Goal: Book appointment/travel/reservation

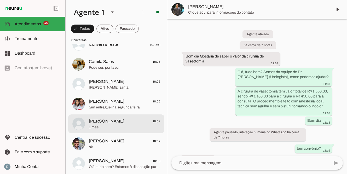
scroll to position [816, 0]
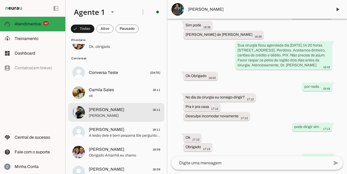
scroll to position [800, 0]
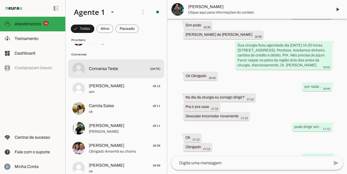
click at [119, 69] on span "Conversa Teste 23/07/2025" at bounding box center [124, 69] width 71 height 7
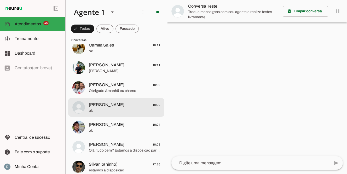
scroll to position [865, 0]
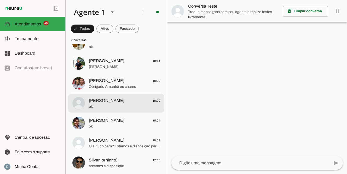
click at [107, 105] on span "ok" at bounding box center [124, 106] width 71 height 5
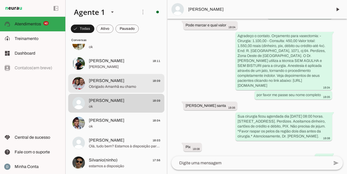
click at [107, 87] on span "Obrigado Amanhã eu chamo" at bounding box center [124, 86] width 71 height 5
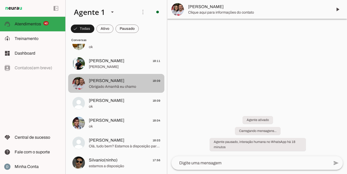
scroll to position [147, 0]
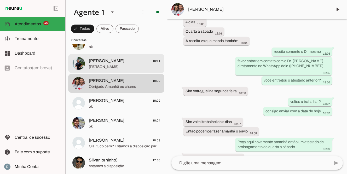
click at [106, 64] on span "João Mendes Sargento Neto" at bounding box center [124, 66] width 71 height 5
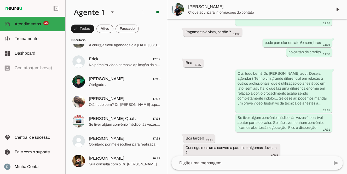
scroll to position [363, 0]
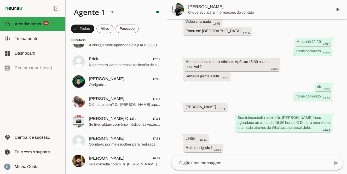
click at [196, 164] on textarea at bounding box center [251, 163] width 158 height 6
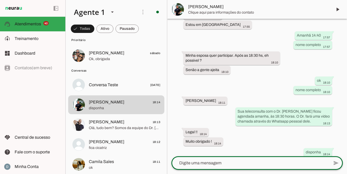
scroll to position [374, 0]
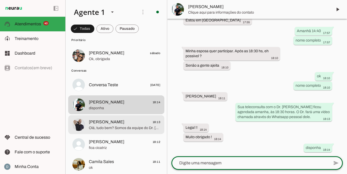
click at [101, 127] on span "Olá, tudo bem? Somos da equipe do Dr. [PERSON_NAME] (Urologista), como podemos …" at bounding box center [124, 127] width 71 height 5
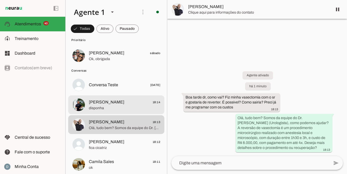
click at [102, 106] on span "disponha" at bounding box center [124, 108] width 71 height 5
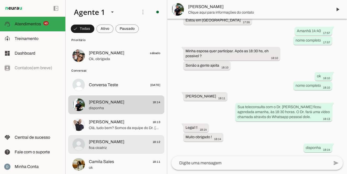
click at [115, 144] on span "Christopher 18:12" at bounding box center [124, 142] width 71 height 7
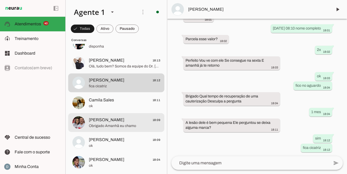
scroll to position [848, 0]
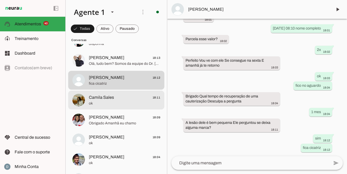
click at [102, 95] on span "Camila Sales" at bounding box center [101, 97] width 25 height 6
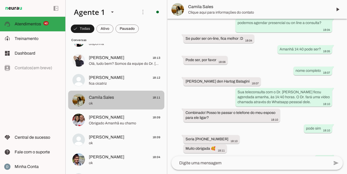
scroll to position [340, 0]
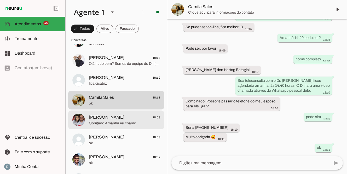
click at [90, 123] on span "Obrigado Amanhã eu chamo" at bounding box center [124, 123] width 71 height 5
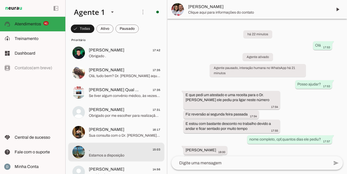
scroll to position [24, 0]
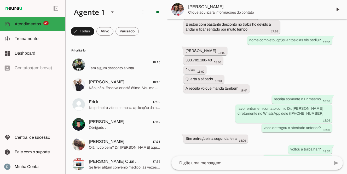
scroll to position [147, 0]
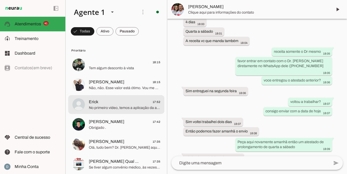
click at [114, 107] on span "No primeiro vídeo, temos a aplicação da anestesia, feita através de um microjat…" at bounding box center [124, 107] width 71 height 5
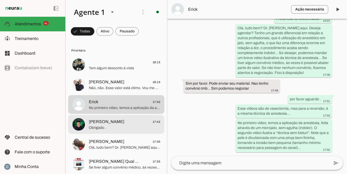
click at [108, 123] on span "[PERSON_NAME]" at bounding box center [107, 122] width 36 height 6
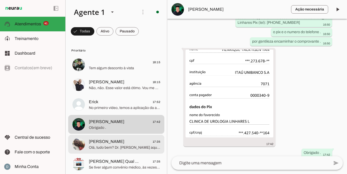
click at [103, 145] on span "Olá, tudo bem? Dr. [PERSON_NAME] aqui. Deseja agendar? Tenho um grande diferenc…" at bounding box center [124, 147] width 71 height 5
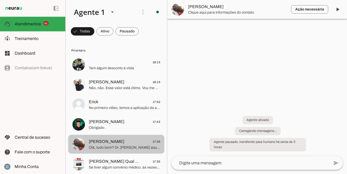
scroll to position [317, 0]
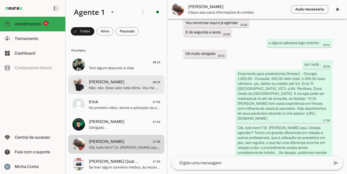
click at [109, 89] on span "Não, não. Esse valor está ótimo. Vou me programar. Obrigado." at bounding box center [124, 87] width 71 height 5
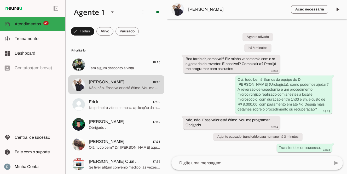
click at [68, 55] on button "Douglas Silva 18:15 Não, não. Esse valor está ótimo. Vou me programar. Obrigado." at bounding box center [116, 64] width 96 height 19
click at [208, 164] on textarea at bounding box center [251, 163] width 158 height 6
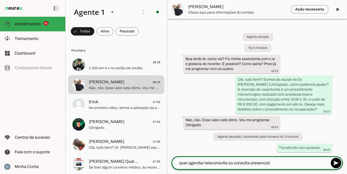
type textarea "quer agendar teleconsulta ou consulta presencial?"
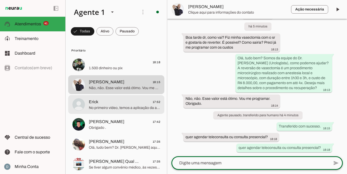
scroll to position [7, 0]
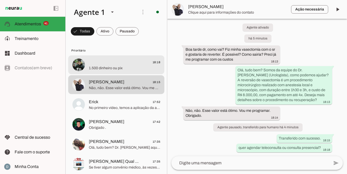
click at [108, 69] on span "1.500 dinheiro ou pix" at bounding box center [124, 68] width 71 height 5
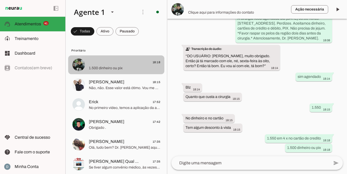
scroll to position [632, 0]
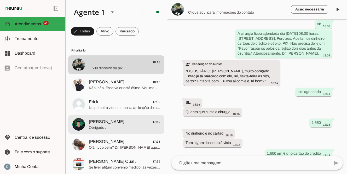
click at [106, 119] on span "[PERSON_NAME]" at bounding box center [107, 122] width 36 height 6
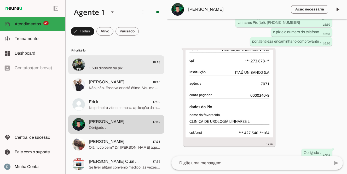
click at [115, 66] on span "1.500 dinheiro ou pix" at bounding box center [124, 68] width 71 height 5
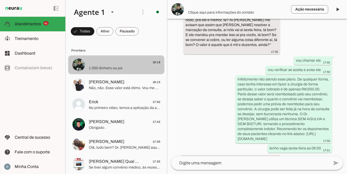
scroll to position [677, 0]
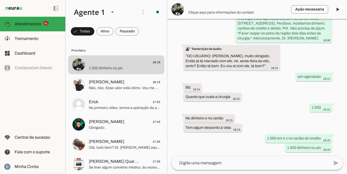
click at [176, 7] on img at bounding box center [178, 9] width 13 height 13
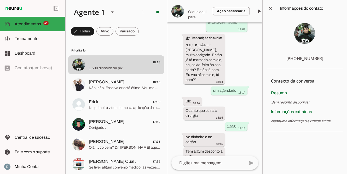
click at [305, 35] on img at bounding box center [304, 33] width 21 height 21
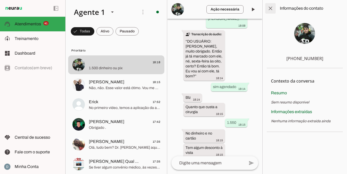
click at [270, 8] on span at bounding box center [270, 8] width 13 height 13
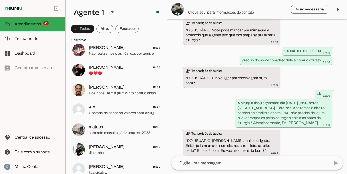
scroll to position [662, 0]
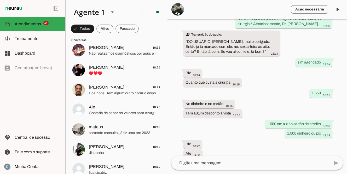
click at [195, 163] on textarea at bounding box center [251, 163] width 158 height 6
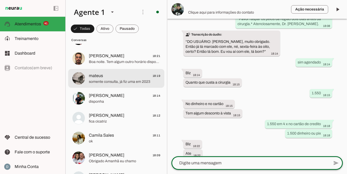
scroll to position [911, 0]
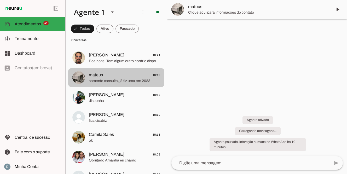
scroll to position [28, 0]
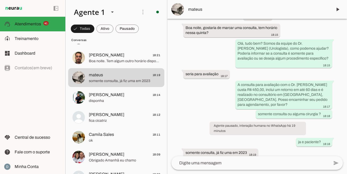
click at [243, 160] on textarea at bounding box center [251, 163] width 158 height 6
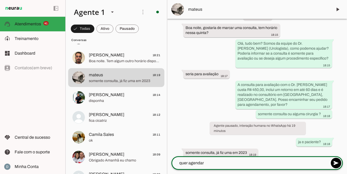
type textarea "quer agendar?"
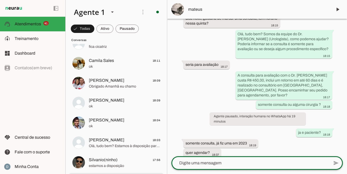
scroll to position [981, 0]
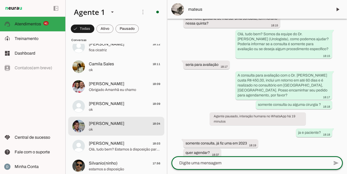
click at [124, 129] on span "ok" at bounding box center [124, 129] width 71 height 5
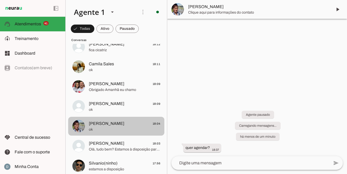
scroll to position [670, 0]
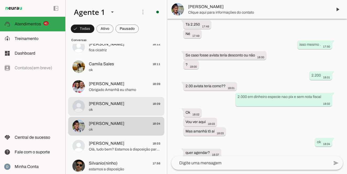
click at [121, 106] on span "Demilson 18:09" at bounding box center [124, 104] width 71 height 7
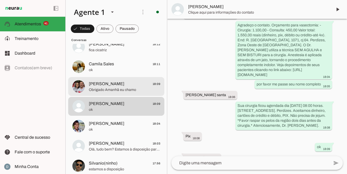
click at [109, 89] on span "Obrigado Amanhã eu chamo" at bounding box center [124, 89] width 71 height 5
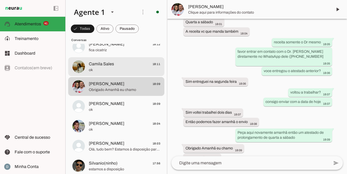
click at [106, 64] on span "Camila Sales" at bounding box center [101, 64] width 25 height 6
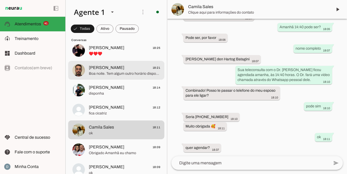
scroll to position [918, 0]
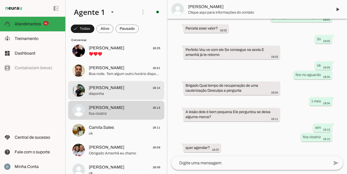
click at [108, 86] on span "[PERSON_NAME]" at bounding box center [107, 88] width 36 height 6
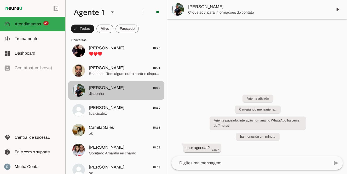
scroll to position [385, 0]
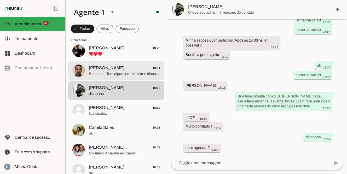
click at [106, 75] on span "Boa noite. Tem algum outro horário disponível?" at bounding box center [124, 73] width 71 height 5
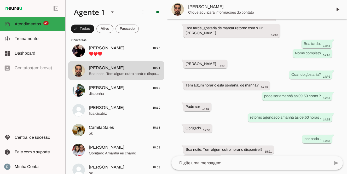
scroll to position [194, 0]
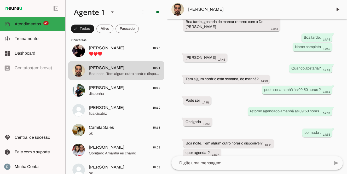
click at [229, 162] on textarea at bounding box center [251, 163] width 158 height 6
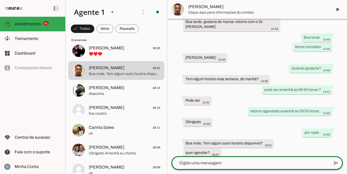
click at [217, 164] on textarea at bounding box center [251, 163] width 158 height 6
type textarea "qual horario gostaria?"
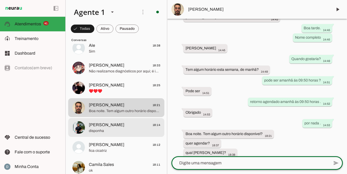
scroll to position [870, 0]
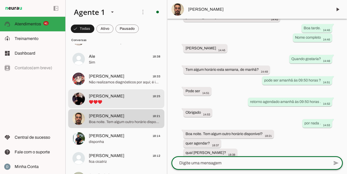
click at [123, 101] on span "♥️♥️♥️" at bounding box center [124, 102] width 71 height 5
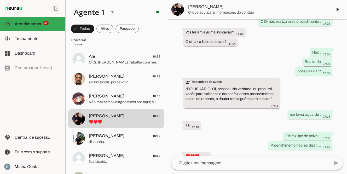
scroll to position [1073, 0]
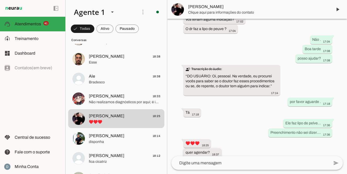
click at [0, 0] on slot "quer agendar?" at bounding box center [0, 0] width 0 height 0
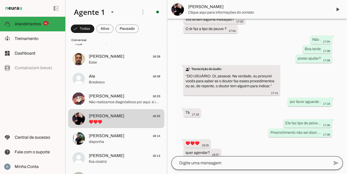
click at [214, 167] on div at bounding box center [251, 163] width 158 height 14
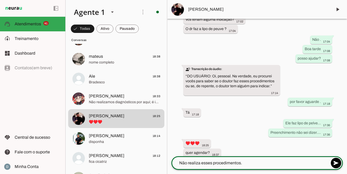
click at [180, 161] on textarea "Não realiza esses procedimentos." at bounding box center [251, 163] width 158 height 6
click at [188, 163] on textarea "Dr Não realiza esses procedimentos." at bounding box center [251, 163] width 158 height 6
type textarea "Dr não realiza esses procedimentos."
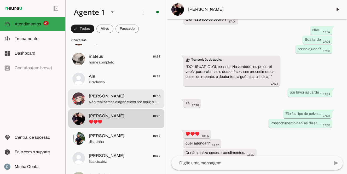
click at [112, 99] on span "[PERSON_NAME]" at bounding box center [107, 96] width 36 height 6
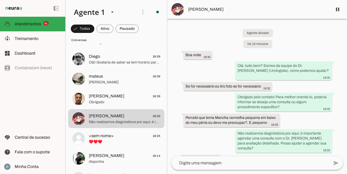
scroll to position [3, 0]
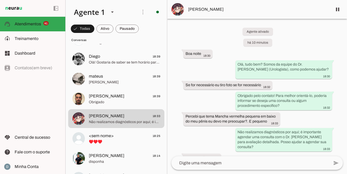
click at [239, 160] on textarea at bounding box center [251, 163] width 158 height 6
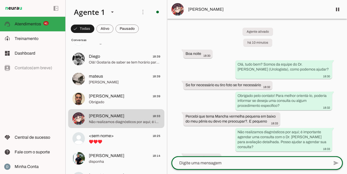
type textarea "O valor da consulta é 450,00, com um retorno incluso em até 60 dias. Localizaçã…"
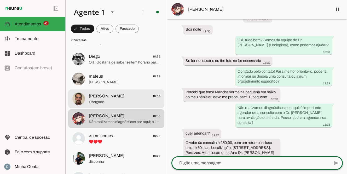
click at [114, 102] on span "Obrigado" at bounding box center [124, 102] width 71 height 5
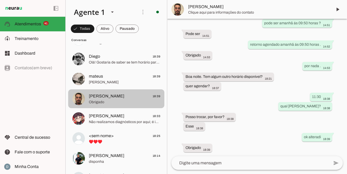
scroll to position [256, 0]
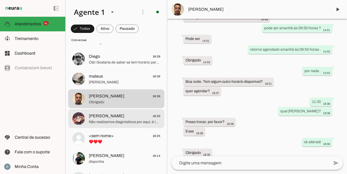
click at [118, 118] on span "Enzon Lincon 18:33" at bounding box center [124, 116] width 71 height 7
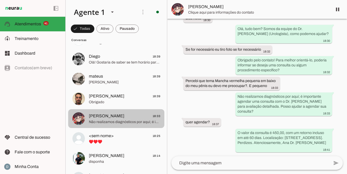
scroll to position [28, 0]
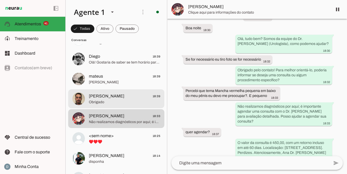
click at [116, 99] on span "Rafael 18:39" at bounding box center [124, 96] width 71 height 7
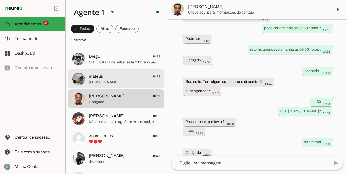
click at [117, 84] on span "Mateus Martins Brandão de Oliveira" at bounding box center [124, 82] width 71 height 5
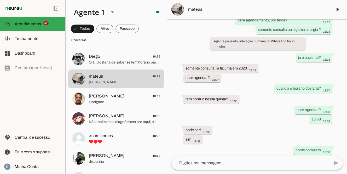
scroll to position [121, 0]
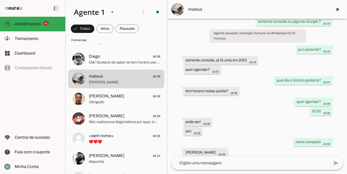
drag, startPoint x: 186, startPoint y: 146, endPoint x: 245, endPoint y: 146, distance: 58.8
click at [225, 150] on div "Mateus Martins Brandão de Oliveira 18:39" at bounding box center [206, 153] width 40 height 7
click at [200, 10] on span "mateus" at bounding box center [258, 9] width 140 height 6
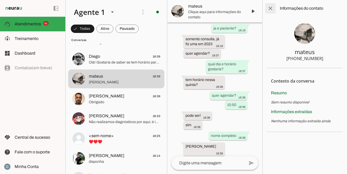
click at [270, 9] on span at bounding box center [270, 8] width 13 height 13
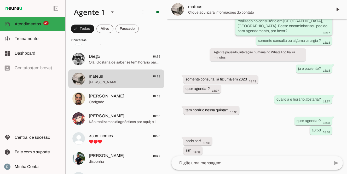
scroll to position [121, 0]
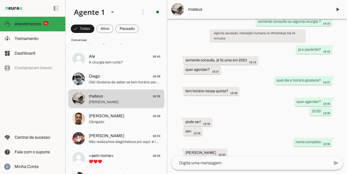
click at [206, 162] on textarea at bounding box center [251, 163] width 158 height 6
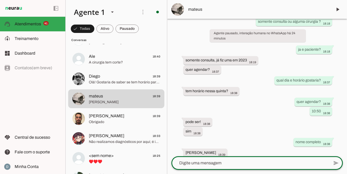
paste textarea "Sua consulta com o Dr. Marcelo Linhares ficou agendada dia ____ às ___ horas . …"
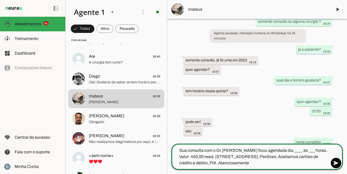
click at [299, 150] on textarea "Sua consulta com o Dr. Marcelo Linhares ficou agendada dia ____ às ___ horas . …" at bounding box center [251, 156] width 158 height 19
click at [314, 151] on textarea "Sua consulta com o Dr. Marcelo Linhares ficou agendada dia 04/09 às ___ horas .…" at bounding box center [251, 156] width 158 height 19
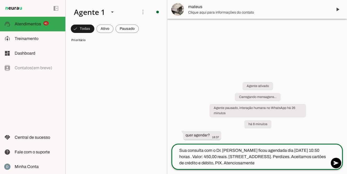
scroll to position [0, 0]
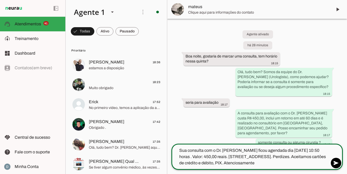
click at [279, 164] on textarea "Sua consulta com o Dr. Marcelo Linhares ficou agendada dia 04/09 às 10:50 horas…" at bounding box center [251, 156] width 158 height 19
type textarea "Sua consulta com o Dr. Marcelo Linhares ficou agendada dia 04/09 às 10:50 horas…"
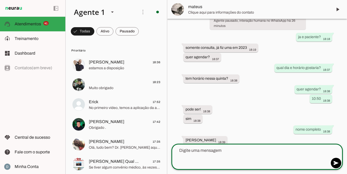
scroll to position [145, 0]
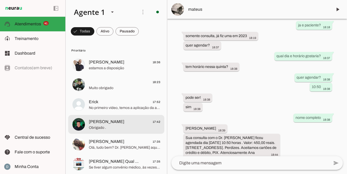
click at [101, 129] on span "Obrigado ." at bounding box center [124, 127] width 71 height 5
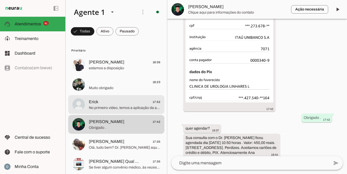
click at [106, 106] on span "No primeiro vídeo, temos a aplicação da anestesia, feita através de um microjat…" at bounding box center [124, 107] width 71 height 5
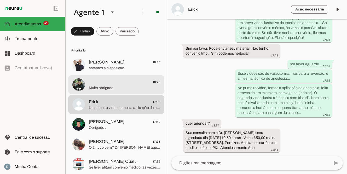
click at [108, 88] on span "Muito obrigado" at bounding box center [124, 87] width 71 height 5
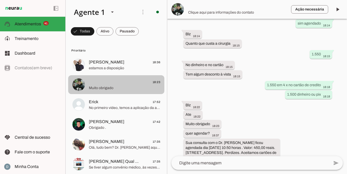
scroll to position [701, 0]
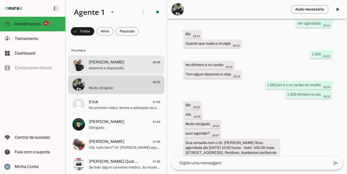
click at [110, 67] on span "estamos a disposição" at bounding box center [124, 68] width 71 height 5
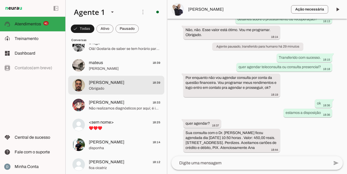
scroll to position [904, 0]
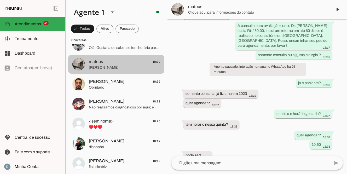
scroll to position [145, 0]
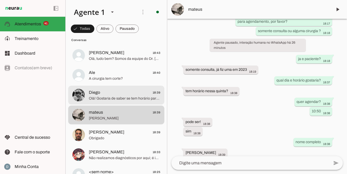
scroll to position [857, 0]
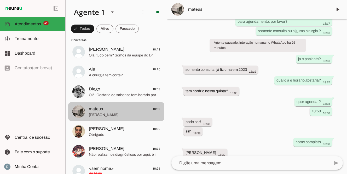
click at [121, 111] on span "mateus 18:39" at bounding box center [124, 109] width 71 height 7
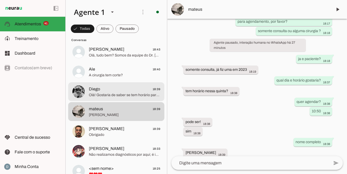
click at [131, 94] on span "Olá! Gostaria de saber se tem horário para consulta no dia 15?" at bounding box center [124, 95] width 71 height 5
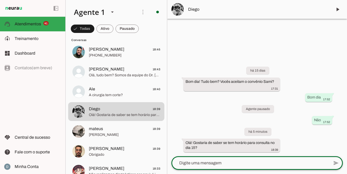
click at [192, 165] on textarea at bounding box center [251, 163] width 158 height 6
type textarea "consulta ou cirurgia que procura?"
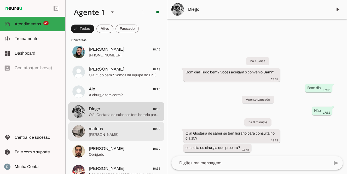
click at [115, 133] on span "[PERSON_NAME]" at bounding box center [124, 134] width 71 height 5
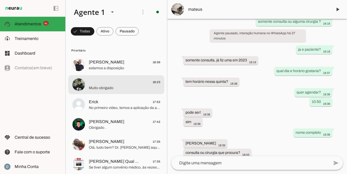
click at [102, 89] on span "Muito obrigado" at bounding box center [124, 87] width 71 height 5
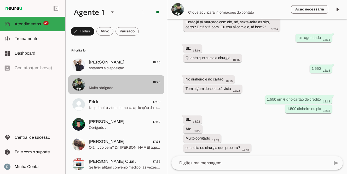
scroll to position [677, 0]
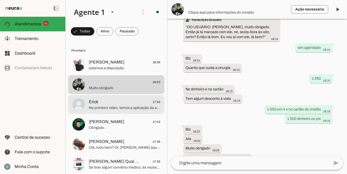
click at [102, 103] on span "Erick 17:52" at bounding box center [124, 102] width 71 height 7
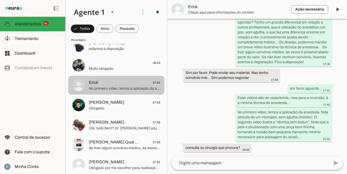
scroll to position [20, 0]
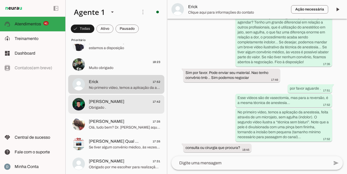
click at [103, 104] on span "[PERSON_NAME]" at bounding box center [107, 102] width 36 height 6
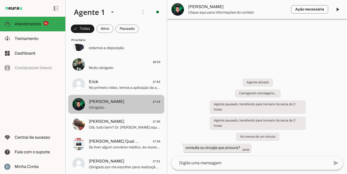
scroll to position [451, 0]
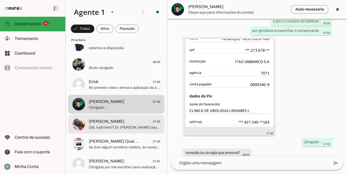
click at [101, 125] on span "Olá, tudo bem? Dr. [PERSON_NAME] aqui. Deseja agendar? Tenho um grande diferenc…" at bounding box center [124, 127] width 71 height 5
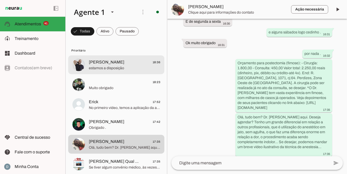
click at [101, 66] on span "estamos a disposição" at bounding box center [124, 68] width 71 height 5
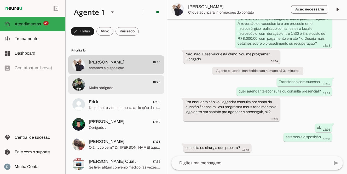
click at [101, 83] on span "⠀ 18:23" at bounding box center [124, 82] width 71 height 7
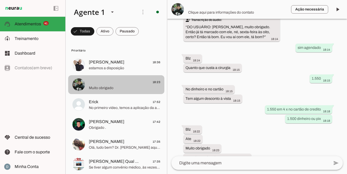
scroll to position [677, 0]
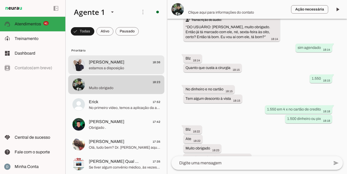
click at [107, 66] on span "estamos a disposição" at bounding box center [124, 68] width 71 height 5
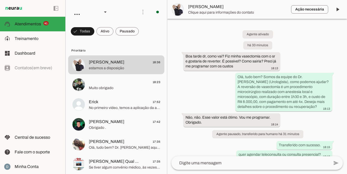
scroll to position [53, 0]
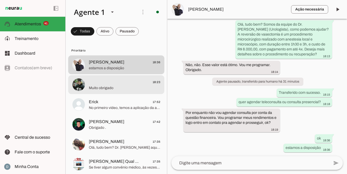
click at [97, 90] on span "Muito obrigado" at bounding box center [124, 87] width 71 height 5
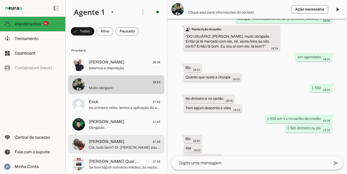
click at [99, 139] on span "[PERSON_NAME]" at bounding box center [107, 142] width 36 height 6
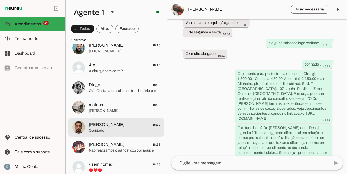
scroll to position [883, 0]
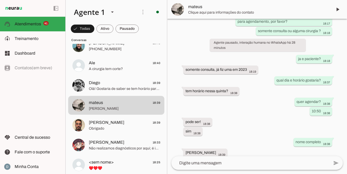
click at [204, 165] on textarea at bounding box center [251, 163] width 158 height 6
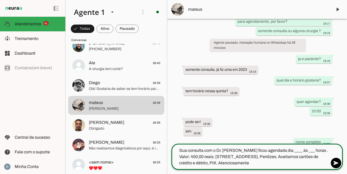
click at [300, 151] on textarea "Sua consulta com o Dr. [PERSON_NAME] ficou agendada dia ____ às ___ horas . Val…" at bounding box center [251, 156] width 158 height 19
click at [315, 150] on textarea "Sua consulta com o Dr. [PERSON_NAME] ficou agendada dia 04/09 às ___ horas . Va…" at bounding box center [251, 156] width 158 height 19
click at [277, 163] on textarea "Sua consulta com o Dr. [PERSON_NAME] ficou agendada dia [DATE] 10:50 horas . Va…" at bounding box center [251, 156] width 158 height 19
type textarea "Sua consulta com o Dr. [PERSON_NAME] ficou agendada dia [DATE] 10:50 horas . Va…"
type md-outlined-text-field "Sua consulta com o Dr. [PERSON_NAME] ficou agendada dia [DATE] 10:50 horas . Va…"
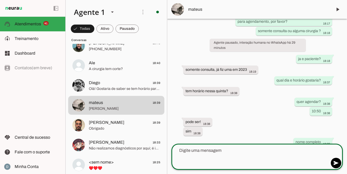
scroll to position [136, 0]
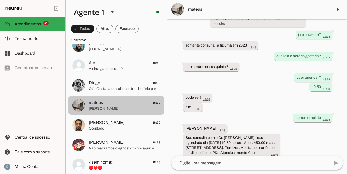
click at [116, 109] on span "[PERSON_NAME]" at bounding box center [124, 108] width 71 height 5
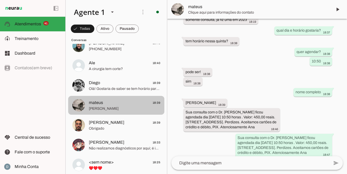
scroll to position [137, 0]
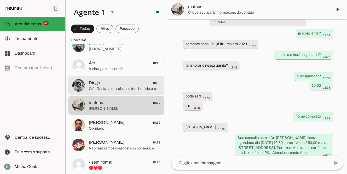
click at [114, 90] on span "Olá! Gostaria de saber se tem horário para consulta no dia 15?" at bounding box center [124, 88] width 71 height 5
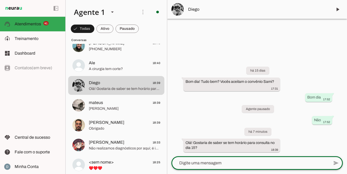
click at [195, 163] on textarea at bounding box center [251, 163] width 158 height 6
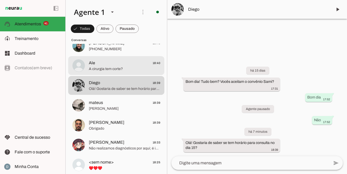
click at [107, 65] on span "Ale 18:40" at bounding box center [124, 63] width 71 height 7
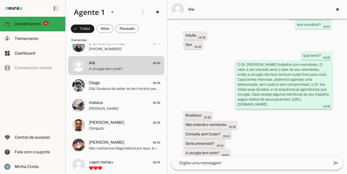
scroll to position [112, 0]
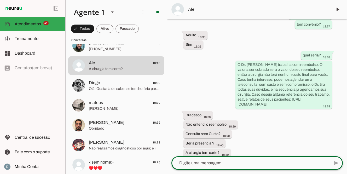
click at [195, 161] on textarea at bounding box center [251, 163] width 158 height 6
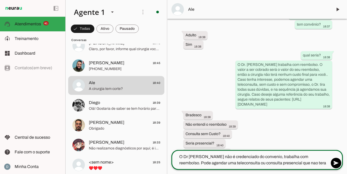
type textarea "O [PERSON_NAME] não é credenciado do convenio, trabalha com reembolso. Pode age…"
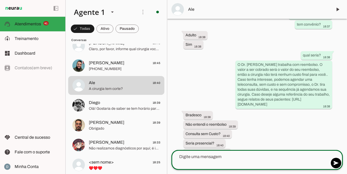
scroll to position [131, 0]
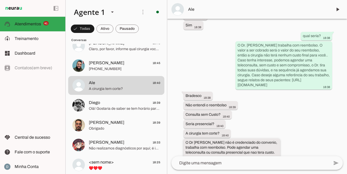
drag, startPoint x: 186, startPoint y: 137, endPoint x: 240, endPoint y: 151, distance: 56.5
click at [241, 152] on div "O Dr Marcelo não é credenciado do convenio, trabalha com reembolso. Pode agenda…" at bounding box center [232, 150] width 93 height 21
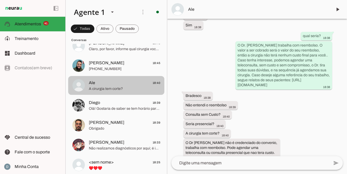
click at [124, 90] on span "A cirurgia tem corte?" at bounding box center [124, 88] width 71 height 5
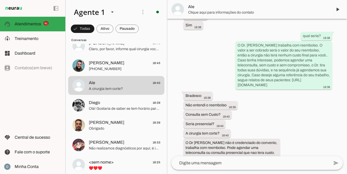
click at [303, 141] on div "há 1 dia Boa noite 17:03 Ola 17:08 Agente pausado posso ajudar? 17:08 há 28 min…" at bounding box center [257, 88] width 180 height 138
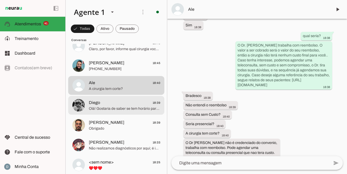
click at [100, 103] on span "Diego" at bounding box center [94, 103] width 11 height 6
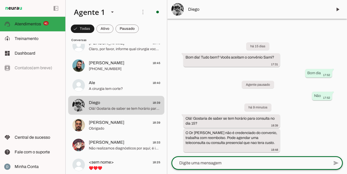
click at [216, 164] on textarea at bounding box center [251, 163] width 158 height 6
type textarea "Consulta ou cirurgia que procura?"
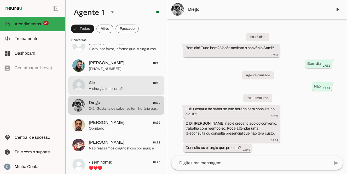
click at [135, 89] on span "A cirurgia tem corte?" at bounding box center [124, 88] width 71 height 5
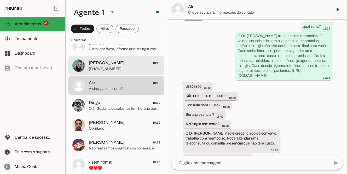
click at [125, 67] on span "[PHONE_NUMBER]" at bounding box center [124, 68] width 71 height 5
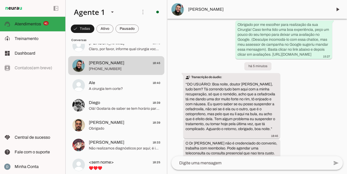
scroll to position [941, 0]
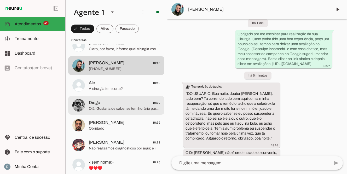
click at [121, 110] on span "Olá! Gostaria de saber se tem horário para consulta no dia 15?" at bounding box center [124, 108] width 71 height 5
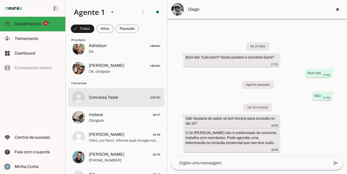
scroll to position [793, 0]
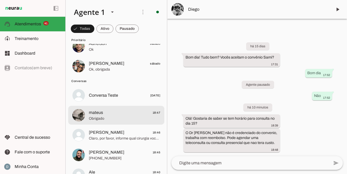
click at [116, 116] on span "Obrigado" at bounding box center [124, 118] width 71 height 5
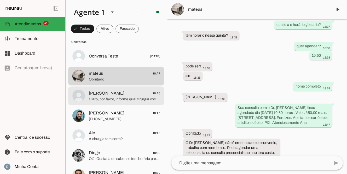
scroll to position [836, 0]
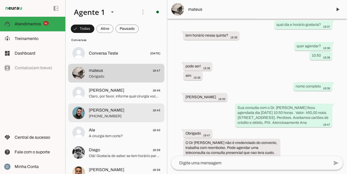
click at [120, 117] on span "[PHONE_NUMBER]" at bounding box center [124, 116] width 71 height 5
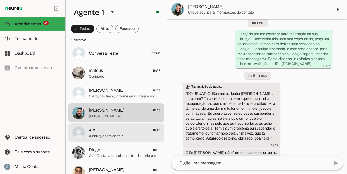
click at [115, 133] on span "Ale 18:40" at bounding box center [124, 130] width 71 height 7
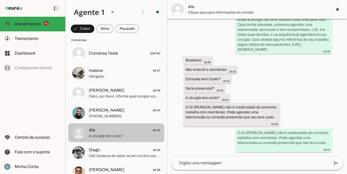
scroll to position [152, 0]
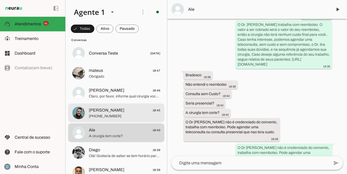
click at [119, 112] on span "Jorge Alberto 18:45" at bounding box center [124, 110] width 71 height 7
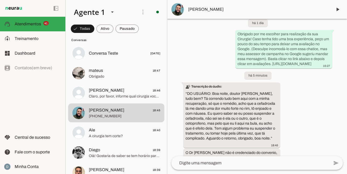
click at [228, 163] on textarea at bounding box center [251, 163] width 158 height 6
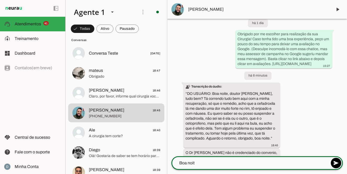
type textarea "Boa noite"
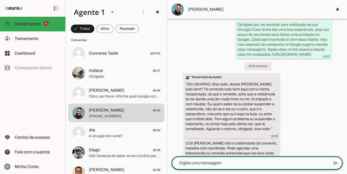
type textarea "Para dúvidas sobre sintomas e/ou queixas médicas, favor entrar em contato com o…"
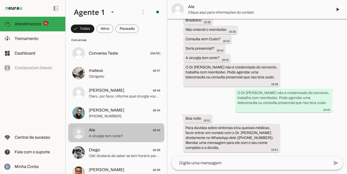
scroll to position [192, 0]
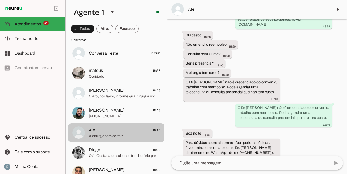
click at [146, 134] on span "A cirurgia tem corte?" at bounding box center [124, 136] width 71 height 5
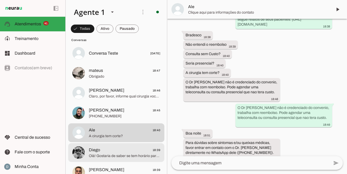
click at [132, 155] on span "Olá! Gostaria de saber se tem horário para consulta no dia 15?" at bounding box center [124, 155] width 71 height 5
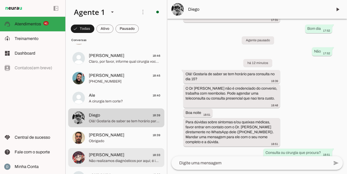
scroll to position [870, 0]
click at [116, 162] on span "Não realizamos diagnósticos por aqui; é importante agendar uma consulta com o […" at bounding box center [124, 161] width 71 height 5
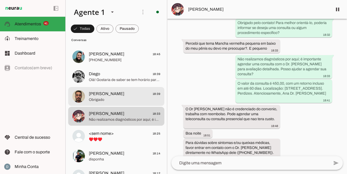
scroll to position [909, 0]
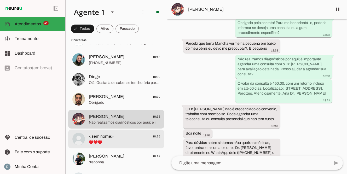
click at [130, 140] on span "♥️♥️♥️" at bounding box center [124, 142] width 71 height 5
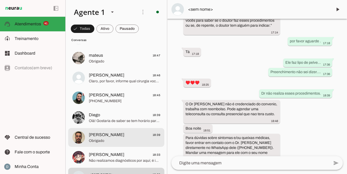
scroll to position [861, 0]
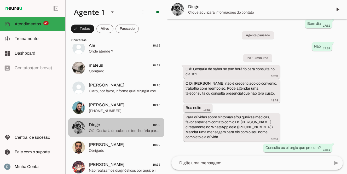
scroll to position [32, 0]
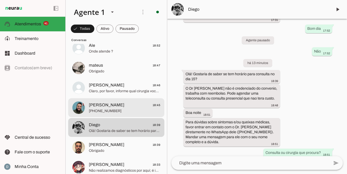
click at [118, 111] on span "[PHONE_NUMBER]" at bounding box center [124, 110] width 71 height 5
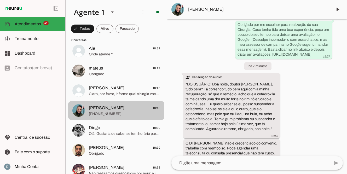
scroll to position [849, 0]
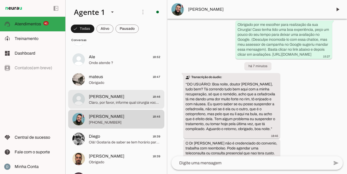
click at [114, 104] on span "Claro, por favor, informe qual cirurgia você tem interesse para que eu possa aj…" at bounding box center [124, 102] width 71 height 5
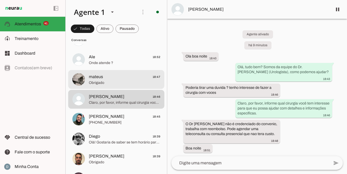
click at [96, 81] on span "Obrigado" at bounding box center [124, 82] width 71 height 5
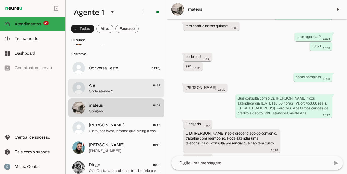
scroll to position [811, 0]
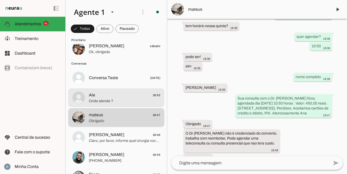
click at [96, 100] on span "Onde atende ?" at bounding box center [124, 101] width 71 height 5
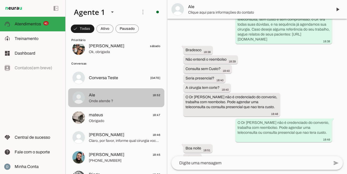
scroll to position [181, 0]
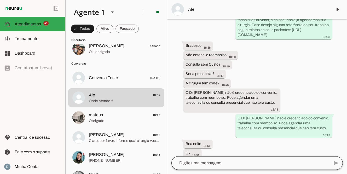
click at [209, 167] on div at bounding box center [251, 163] width 158 height 14
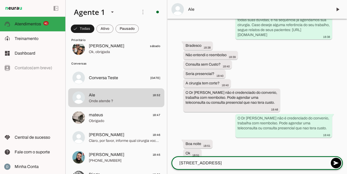
type textarea "Rua Cayowaa, 1071 cj 64 Perdizes/São Paulo"
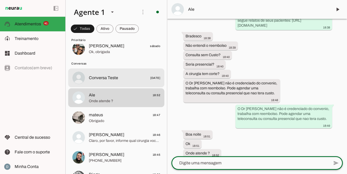
click at [110, 81] on span "Conversa Teste" at bounding box center [103, 78] width 29 height 6
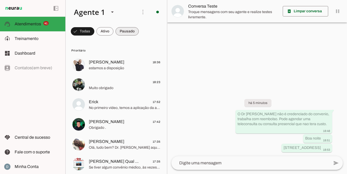
click at [94, 30] on span at bounding box center [83, 31] width 24 height 13
click at [90, 32] on span at bounding box center [80, 31] width 19 height 13
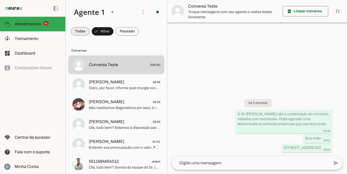
click at [82, 30] on span at bounding box center [80, 31] width 19 height 13
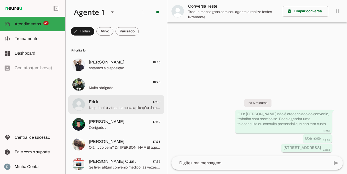
click at [134, 108] on span "No primeiro vídeo, temos a aplicação da anestesia, feita através de um microjat…" at bounding box center [124, 107] width 71 height 5
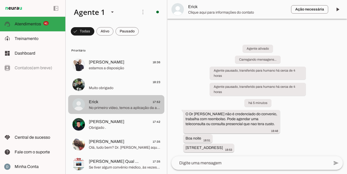
scroll to position [235, 0]
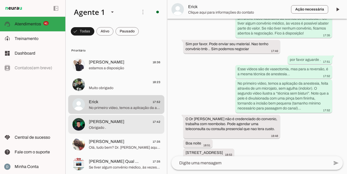
click at [124, 123] on span "Henrique Yan 17:42" at bounding box center [124, 122] width 71 height 7
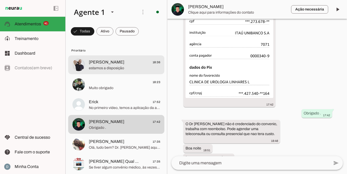
click at [116, 64] on span "Douglas Silva 18:36" at bounding box center [124, 62] width 71 height 7
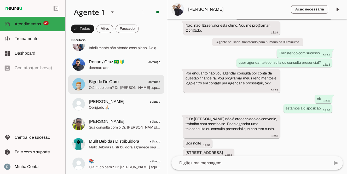
scroll to position [618, 0]
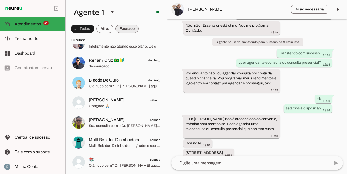
click at [94, 26] on span at bounding box center [83, 28] width 24 height 13
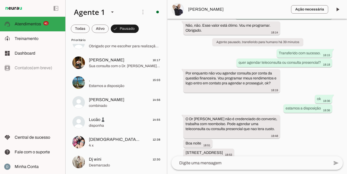
scroll to position [142, 0]
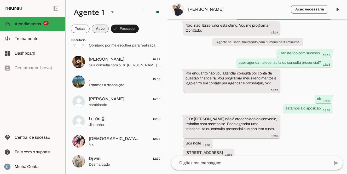
click at [90, 28] on span at bounding box center [80, 28] width 19 height 13
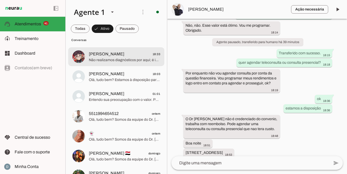
scroll to position [49, 0]
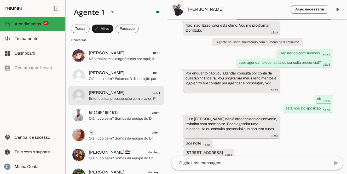
click at [102, 95] on span "Felipe 01:01" at bounding box center [124, 93] width 71 height 7
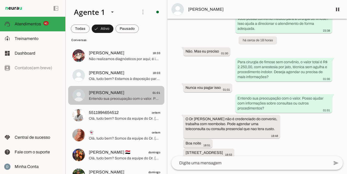
scroll to position [107, 0]
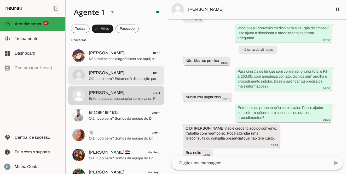
click at [102, 74] on span "[PERSON_NAME]" at bounding box center [107, 73] width 36 height 6
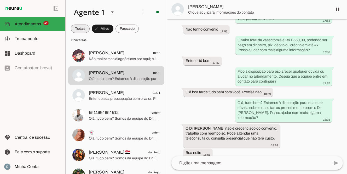
click at [82, 30] on span at bounding box center [80, 28] width 19 height 13
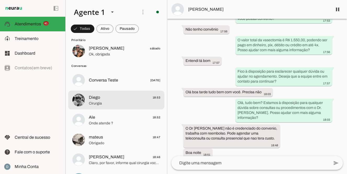
scroll to position [807, 0]
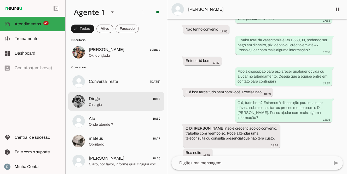
click at [104, 102] on span "Cirurgia" at bounding box center [124, 104] width 71 height 5
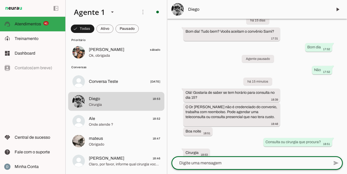
click at [240, 165] on textarea at bounding box center [251, 163] width 158 height 6
type textarea "Qual?"
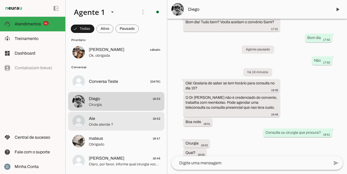
click at [133, 123] on span "Onde atende ?" at bounding box center [124, 124] width 71 height 5
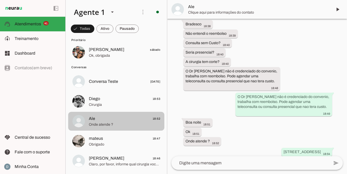
scroll to position [192, 0]
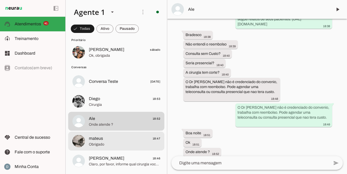
click at [113, 146] on span "Obrigado" at bounding box center [124, 144] width 71 height 5
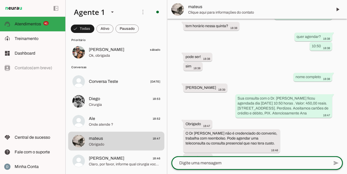
click at [210, 166] on div at bounding box center [251, 163] width 158 height 14
type textarea "disponha"
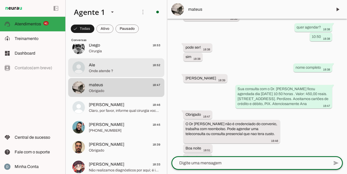
scroll to position [861, 0]
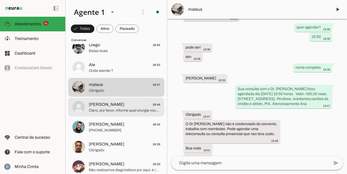
click at [123, 111] on span "Claro, por favor, informe qual cirurgia você tem interesse para que eu possa aj…" at bounding box center [124, 110] width 71 height 5
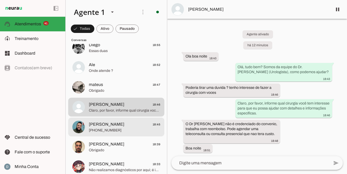
click at [116, 128] on span "[PHONE_NUMBER]" at bounding box center [124, 130] width 71 height 5
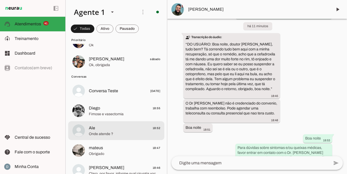
scroll to position [799, 0]
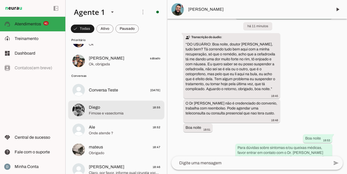
click at [110, 115] on span "Fimose e vasectomia" at bounding box center [124, 113] width 71 height 5
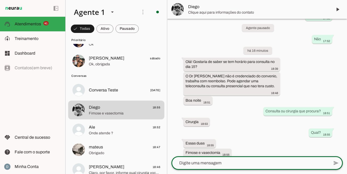
click at [216, 164] on textarea at bounding box center [251, 163] width 158 height 6
type textarea "Já tem o orçamento?"
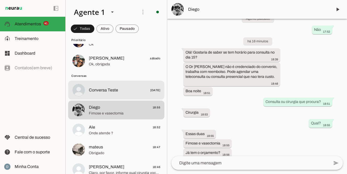
click at [122, 92] on span "Conversa Teste [DATE]" at bounding box center [124, 90] width 71 height 7
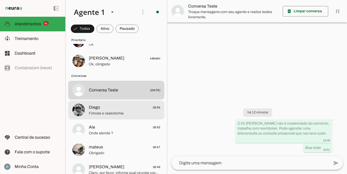
click at [118, 107] on span "Diego 18:55" at bounding box center [124, 107] width 71 height 7
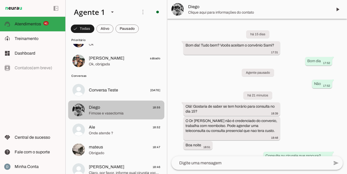
scroll to position [55, 0]
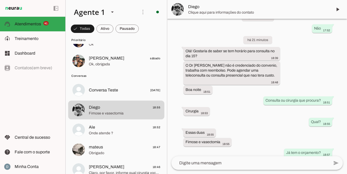
click at [277, 128] on div "há 15 dias Bom dia! Tudo bem? Vocês aceitam o convênio Sami? 17:31 Bom dia 17:5…" at bounding box center [257, 88] width 180 height 138
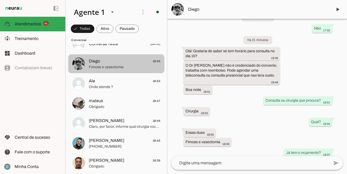
scroll to position [844, 0]
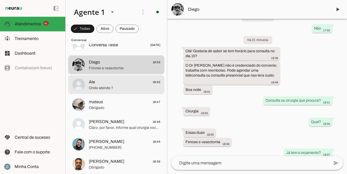
click at [111, 88] on span "Onde atende ?" at bounding box center [124, 87] width 71 height 5
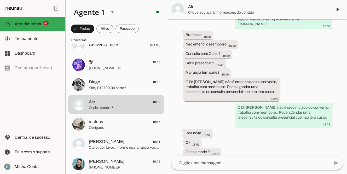
click at [206, 143] on div "há 1 dia Boa noite 17:03 Ola 17:08 Agente pausado posso ajudar? 17:08 há 40 min…" at bounding box center [257, 88] width 180 height 138
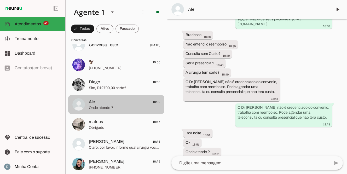
click at [107, 103] on span "Ale 18:52" at bounding box center [124, 102] width 71 height 7
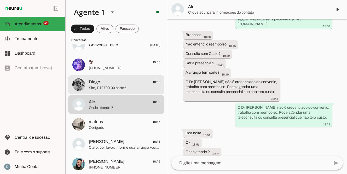
click at [104, 88] on span "Sim, R$2700,00 certo?" at bounding box center [124, 87] width 71 height 5
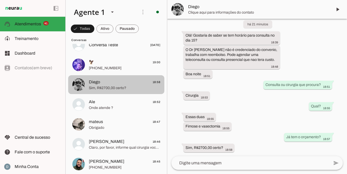
scroll to position [66, 0]
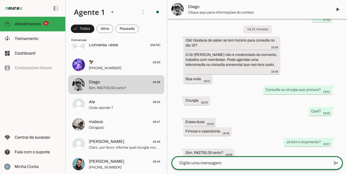
click at [231, 164] on textarea at bounding box center [251, 163] width 158 height 6
type textarea "certo"
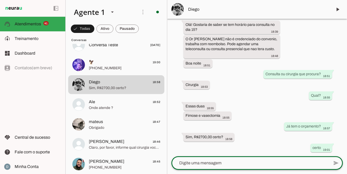
scroll to position [77, 0]
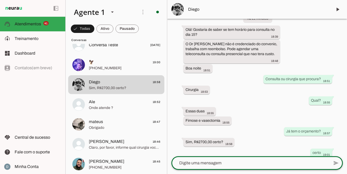
click at [208, 163] on textarea at bounding box center [251, 163] width 158 height 6
type textarea "dia 15 as 09:30 horas pode ser? Nome completo?"
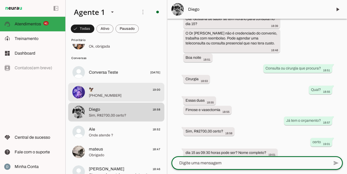
scroll to position [813, 0]
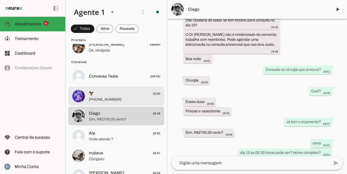
click at [114, 96] on span "🦅 19:00" at bounding box center [124, 93] width 71 height 7
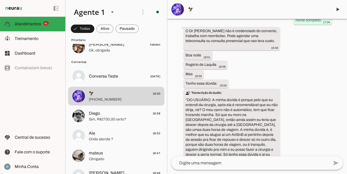
scroll to position [494, 0]
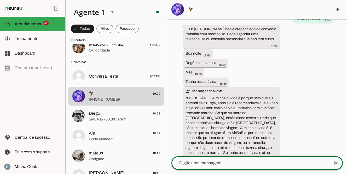
click at [258, 165] on textarea at bounding box center [251, 163] width 158 height 6
type textarea "P"
type textarea "Pode dirigir apos a cirurgia, não tem problema"
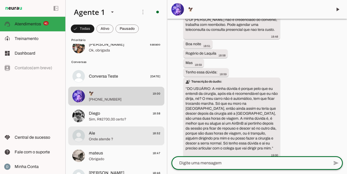
scroll to position [505, 0]
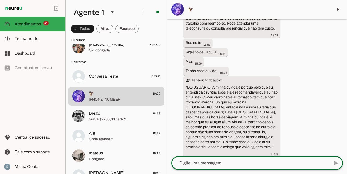
click at [222, 165] on textarea at bounding box center [251, 163] width 158 height 6
type textarea "Se preferir pode vir acompanhado"
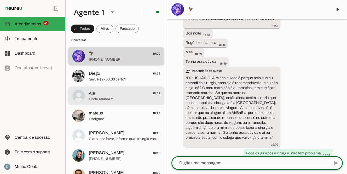
scroll to position [852, 0]
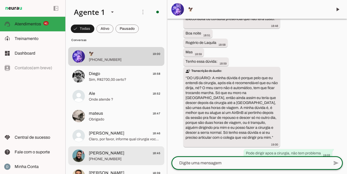
click at [107, 153] on span "[PERSON_NAME]" at bounding box center [107, 153] width 36 height 6
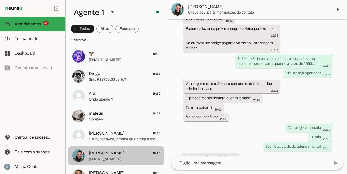
scroll to position [990, 0]
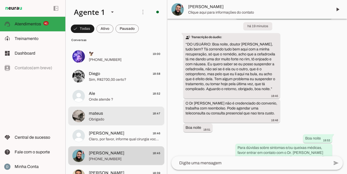
click at [100, 119] on span "Obrigado" at bounding box center [124, 119] width 71 height 5
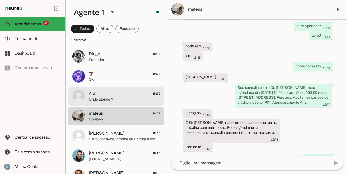
click at [99, 98] on span "Onde atende ?" at bounding box center [124, 99] width 71 height 5
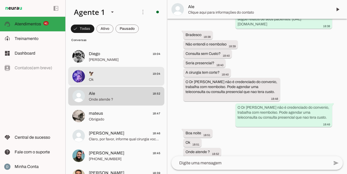
click at [94, 77] on span "🦅 19:04" at bounding box center [124, 74] width 71 height 7
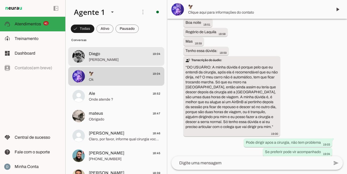
click at [95, 59] on span "[PERSON_NAME]" at bounding box center [124, 59] width 71 height 5
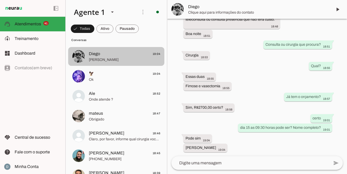
scroll to position [106, 0]
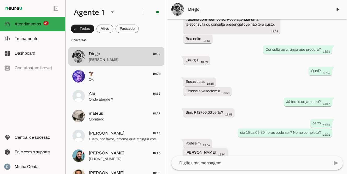
drag, startPoint x: 186, startPoint y: 147, endPoint x: 242, endPoint y: 146, distance: 56.7
click at [225, 150] on div "Diego Francisco dos Santos Silva 19:04" at bounding box center [206, 153] width 40 height 7
click at [196, 9] on span "Diego" at bounding box center [258, 9] width 140 height 6
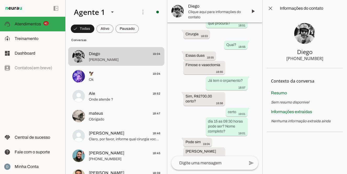
drag, startPoint x: 294, startPoint y: 59, endPoint x: 336, endPoint y: 59, distance: 42.1
click at [336, 59] on section "Diego +55 11 98904-9567" at bounding box center [305, 43] width 76 height 52
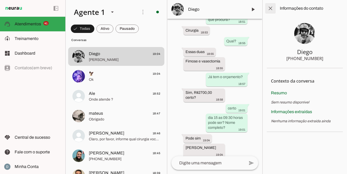
click at [271, 9] on span at bounding box center [270, 8] width 13 height 13
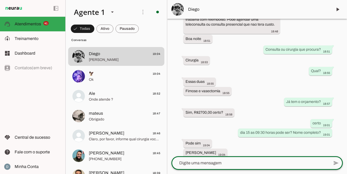
click at [212, 163] on textarea at bounding box center [251, 163] width 158 height 6
paste textarea "Sua cirurgia ficou agendada dia ___, às ___ horas. Rua Cayowaá, 1071, cj 64. Pe…"
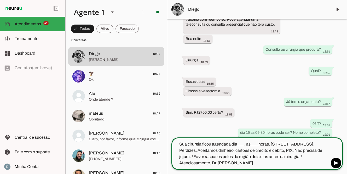
click at [246, 144] on textarea "Sua cirurgia ficou agendada dia ___, às ___ horas. Rua Cayowaá, 1071, cj 64. Pe…" at bounding box center [251, 153] width 158 height 25
click at [262, 145] on textarea "Sua cirurgia ficou agendada dia 15/09 às ___ horas. Rua Cayowaá, 1071, cj 64. P…" at bounding box center [251, 153] width 158 height 25
click at [294, 151] on textarea "Sua cirurgia ficou agendada dia 15/09 às 09:30 horas. Rua Cayowaá, 1071, cj 64.…" at bounding box center [251, 153] width 158 height 25
type textarea "Sua cirurgia ficou agendada dia 15/09 às 09:30 horas. [STREET_ADDRESS]. Perdize…"
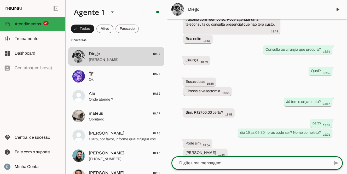
scroll to position [141, 0]
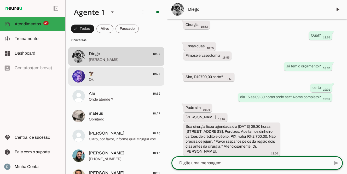
click at [106, 76] on span "🦅 19:04" at bounding box center [124, 74] width 71 height 7
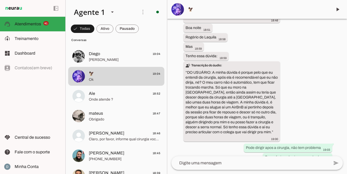
scroll to position [525, 0]
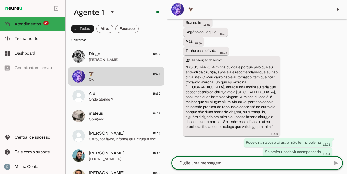
click at [234, 162] on textarea at bounding box center [251, 163] width 158 height 6
type textarea "quer agendar?"
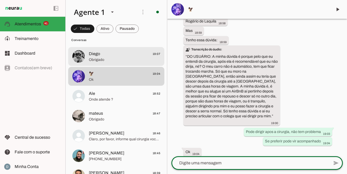
scroll to position [821, 0]
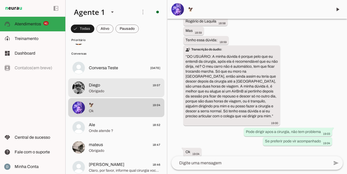
scroll to position [153, 0]
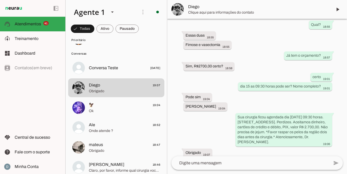
click at [247, 164] on textarea at bounding box center [251, 163] width 158 height 6
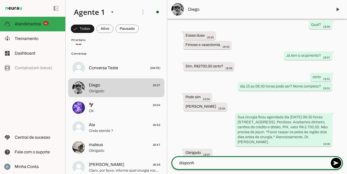
type textarea "disponha"
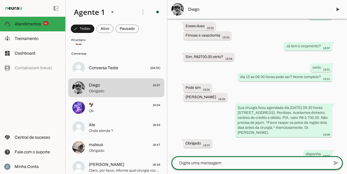
scroll to position [163, 0]
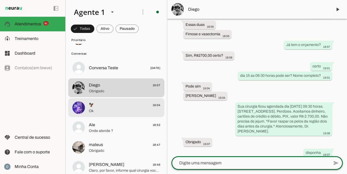
click at [112, 107] on span "🦅 19:04" at bounding box center [124, 105] width 71 height 7
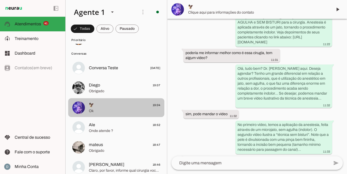
scroll to position [535, 0]
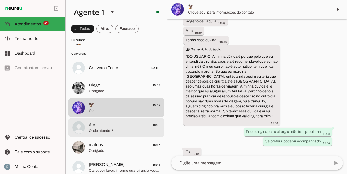
click at [111, 125] on span "Ale 18:52" at bounding box center [124, 125] width 71 height 7
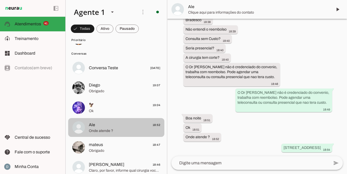
scroll to position [192, 0]
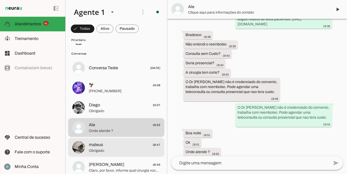
click at [140, 144] on span "mateus 18:47" at bounding box center [124, 145] width 71 height 7
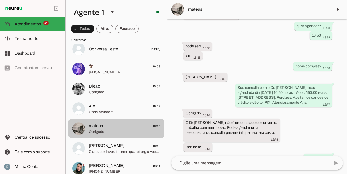
scroll to position [845, 0]
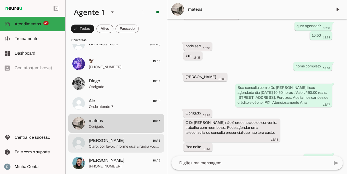
click at [136, 145] on span "Claro, por favor, informe qual cirurgia você tem interesse para que eu possa aj…" at bounding box center [124, 146] width 71 height 5
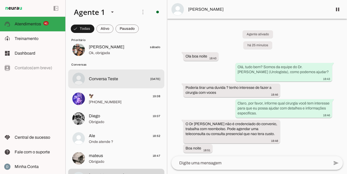
scroll to position [809, 0]
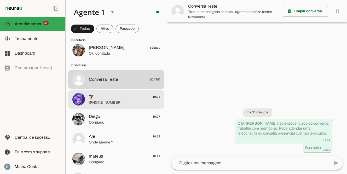
click at [114, 101] on span "[PHONE_NUMBER]" at bounding box center [124, 102] width 71 height 5
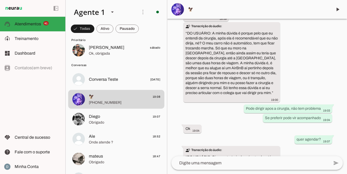
scroll to position [599, 0]
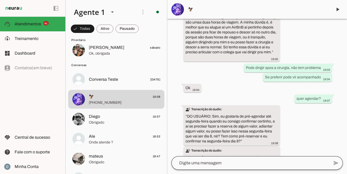
click at [186, 158] on div at bounding box center [251, 163] width 158 height 14
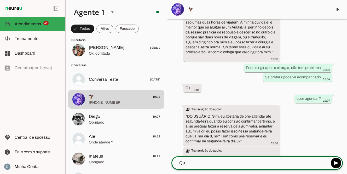
type textarea "Q"
type textarea "você quer agendar para o dia 22/09?"
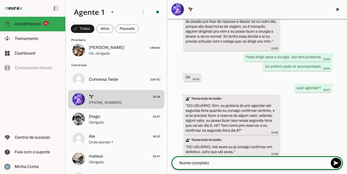
type textarea "Nome completo?"
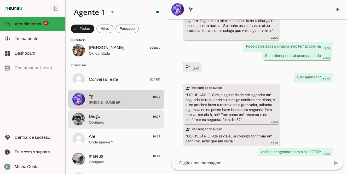
click at [114, 117] on span "Diego 19:07" at bounding box center [124, 116] width 71 height 7
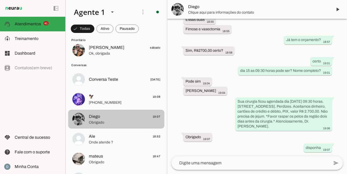
scroll to position [163, 0]
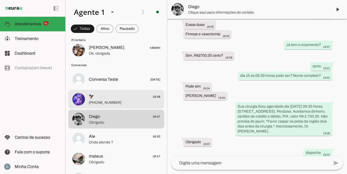
click at [115, 101] on span "[PHONE_NUMBER]" at bounding box center [124, 102] width 71 height 5
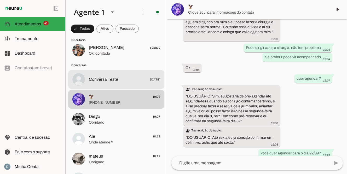
click at [116, 79] on span "Conversa Teste" at bounding box center [103, 79] width 29 height 6
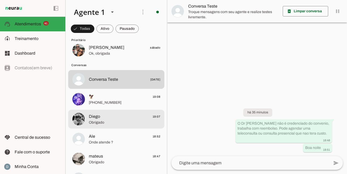
click at [102, 124] on span "Obrigado" at bounding box center [124, 122] width 71 height 5
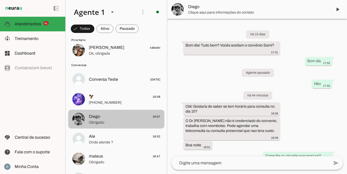
scroll to position [163, 0]
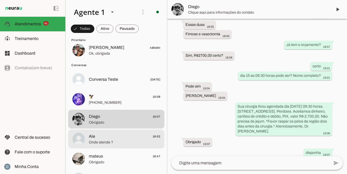
click at [99, 137] on span "Ale 18:52" at bounding box center [124, 136] width 71 height 7
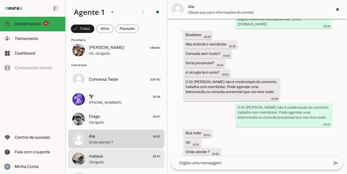
click at [99, 155] on span "mateus" at bounding box center [96, 156] width 14 height 6
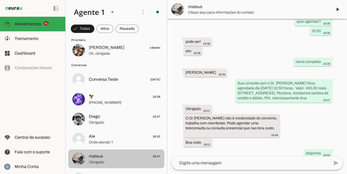
scroll to position [187, 0]
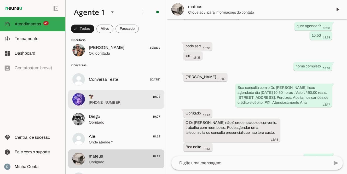
click at [105, 101] on span "[PHONE_NUMBER]" at bounding box center [124, 102] width 71 height 5
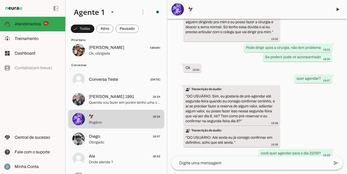
scroll to position [640, 0]
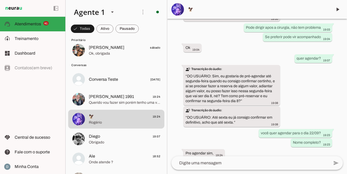
click at [222, 165] on textarea at bounding box center [251, 163] width 158 height 6
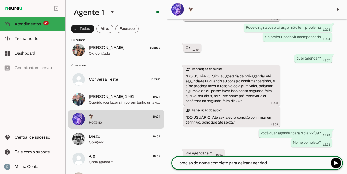
type textarea "preciso do nome completo para deixar agendado"
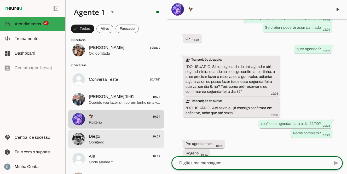
click at [111, 139] on span "Diego 19:07" at bounding box center [124, 136] width 71 height 7
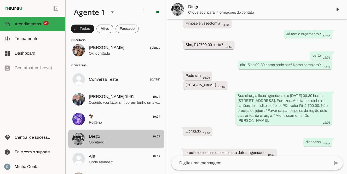
scroll to position [163, 0]
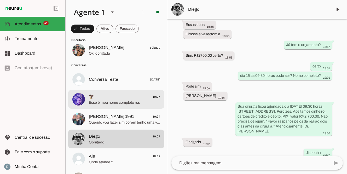
click at [110, 100] on span "🦅 19:27" at bounding box center [124, 97] width 71 height 7
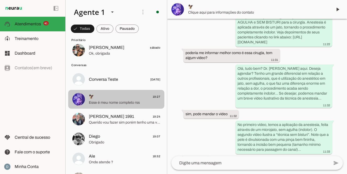
scroll to position [671, 0]
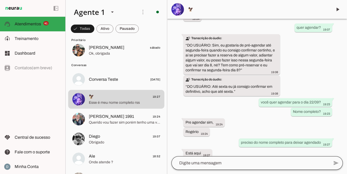
click at [206, 167] on div at bounding box center [251, 163] width 158 height 14
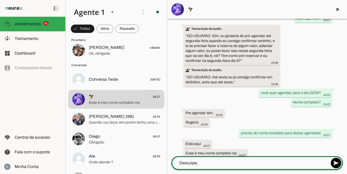
scroll to position [0, 0]
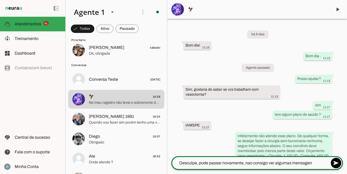
type textarea "Desculpe, pode passar novamente, nao consigo ver algumas mensagens"
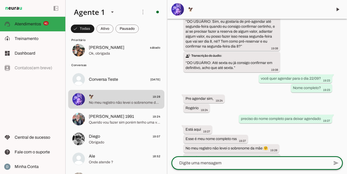
scroll to position [696, 0]
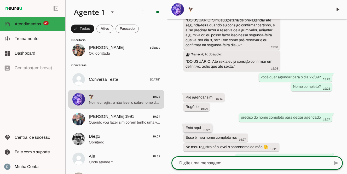
click at [203, 128] on footer "19:27" at bounding box center [207, 130] width 8 height 4
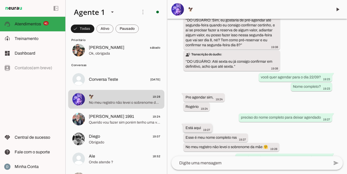
click at [203, 128] on footer "19:27" at bounding box center [207, 130] width 8 height 4
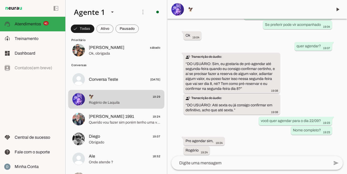
scroll to position [706, 0]
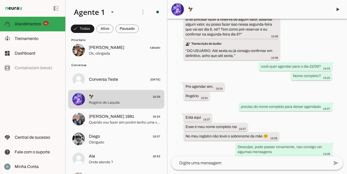
drag, startPoint x: 184, startPoint y: 147, endPoint x: 218, endPoint y: 146, distance: 33.2
click at [218, 158] on whatsapp-message-bubble "Rogério de Laquila 19:29" at bounding box center [206, 162] width 44 height 9
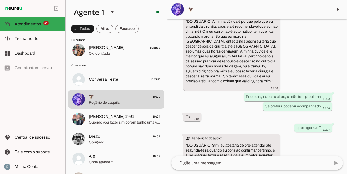
scroll to position [591, 0]
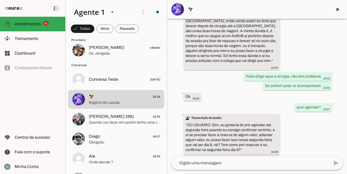
click at [189, 8] on span "🦅" at bounding box center [258, 9] width 140 height 6
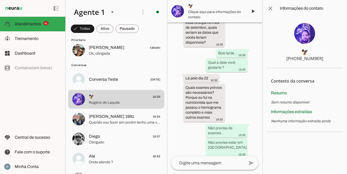
scroll to position [1212, 0]
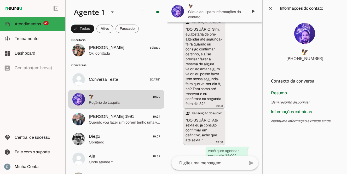
drag, startPoint x: 295, startPoint y: 60, endPoint x: 336, endPoint y: 59, distance: 41.6
click at [336, 59] on section "🦅 +55 13 98817-3589" at bounding box center [305, 43] width 76 height 52
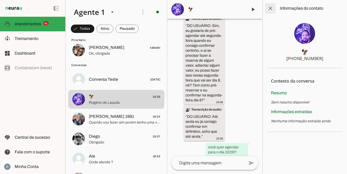
click at [273, 9] on span at bounding box center [270, 8] width 13 height 13
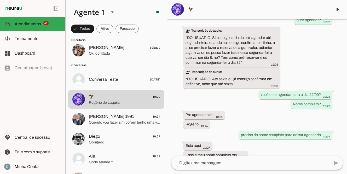
scroll to position [706, 0]
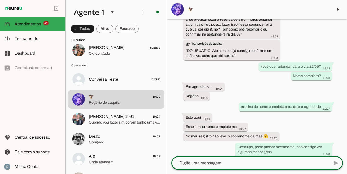
click at [222, 165] on textarea at bounding box center [251, 163] width 158 height 6
type textarea "tenho as 11:00 ou 13:00 hora, qual prefere?"
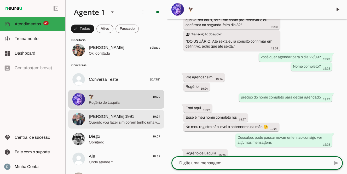
click at [128, 123] on span "Querido vou fazer sim porém tenho uma viagem pra fazer nos próximos dias assim …" at bounding box center [124, 122] width 71 height 5
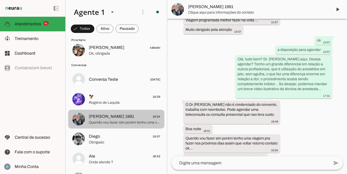
scroll to position [264, 0]
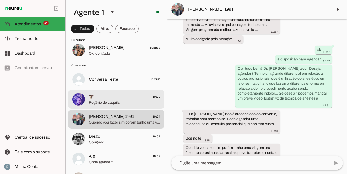
click at [125, 100] on span "🦅 19:29" at bounding box center [124, 97] width 71 height 7
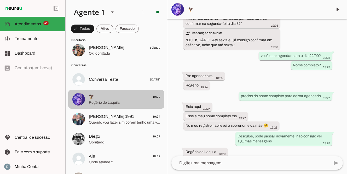
click at [125, 100] on span "🦅 19:29" at bounding box center [124, 97] width 71 height 7
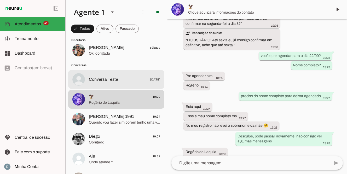
click at [115, 82] on span "Conversa Teste" at bounding box center [103, 79] width 29 height 6
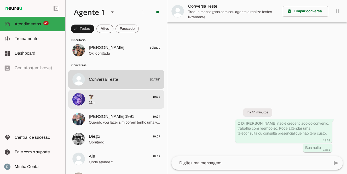
click at [94, 100] on span "11h" at bounding box center [124, 102] width 71 height 5
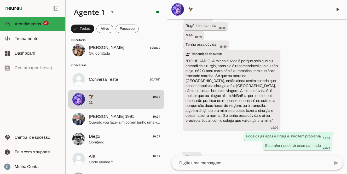
scroll to position [549, 0]
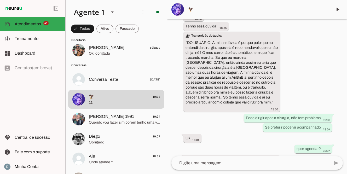
click at [205, 165] on textarea at bounding box center [251, 163] width 158 height 6
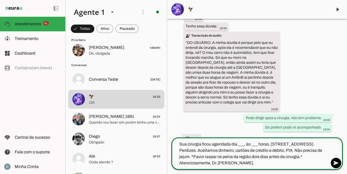
click at [245, 144] on textarea "Sua cirurgia ficou agendada dia ___, às ___ horas. Rua Cayowaá, 1071, cj 64. Pe…" at bounding box center [251, 153] width 158 height 25
click at [264, 145] on textarea "Sua cirurgia ficou agendada dia 22/09, às ___ horas. Rua Cayowaá, 1071, cj 64. …" at bounding box center [251, 153] width 158 height 25
click at [212, 162] on textarea "Sua cirurgia ficou agendada dia 22/09, às 11:00 horas. Rua Cayowaá, 1071, cj 64…" at bounding box center [251, 153] width 158 height 25
type textarea "Sua cirurgia ficou agendada dia 22/09, às 11:00 horas. [STREET_ADDRESS]. Perdiz…"
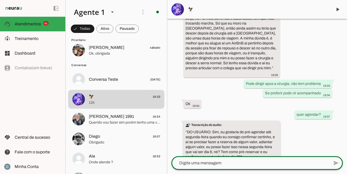
scroll to position [762, 0]
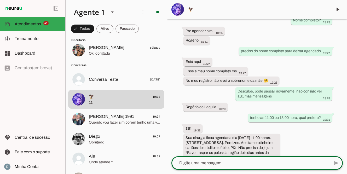
click at [206, 163] on textarea at bounding box center [251, 163] width 158 height 6
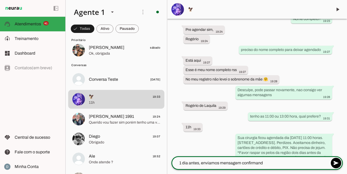
type textarea "1 dia antes, enviamos mensagem confirmando"
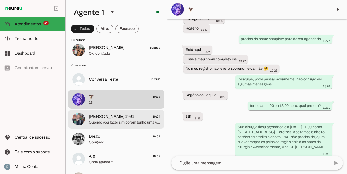
click at [101, 117] on span "[PERSON_NAME] 1991" at bounding box center [111, 116] width 45 height 6
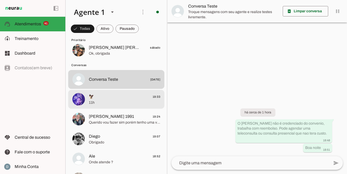
click at [117, 101] on span "11h" at bounding box center [124, 102] width 71 height 5
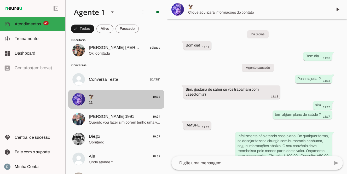
scroll to position [773, 0]
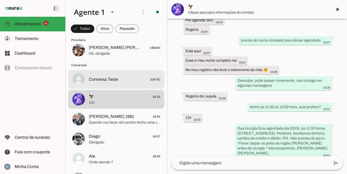
click at [111, 78] on span "Conversa Teste" at bounding box center [103, 79] width 29 height 6
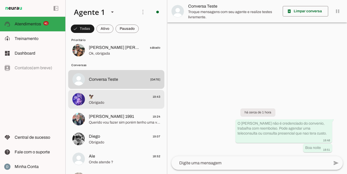
click at [99, 101] on span "Obrigado" at bounding box center [124, 102] width 71 height 5
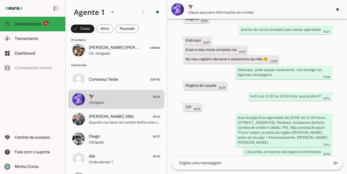
click at [225, 164] on textarea at bounding box center [251, 163] width 158 height 6
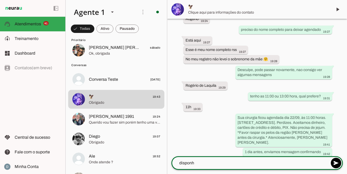
type textarea "disponha"
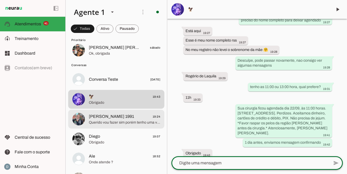
click at [119, 116] on span "[PERSON_NAME] 1991" at bounding box center [111, 116] width 45 height 6
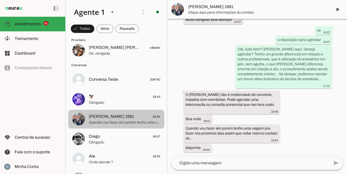
scroll to position [273, 0]
